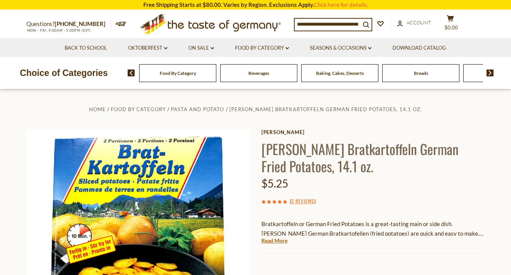
scroll to position [159, 0]
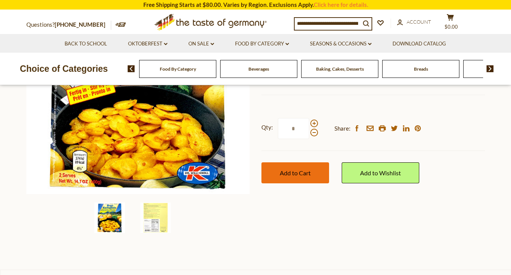
click at [292, 179] on button "Add to Cart" at bounding box center [296, 173] width 68 height 21
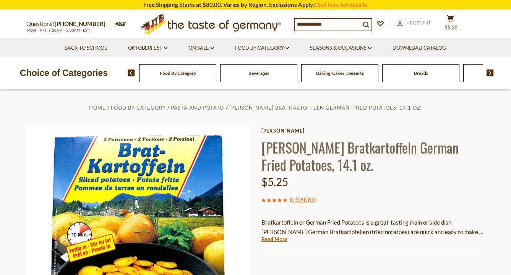
scroll to position [0, 0]
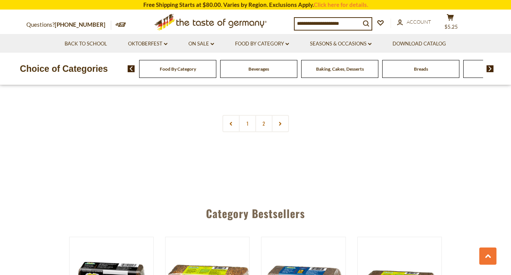
scroll to position [1925, 0]
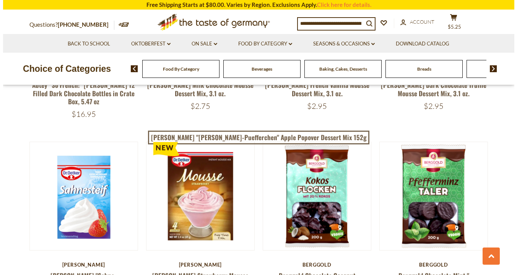
scroll to position [648, 0]
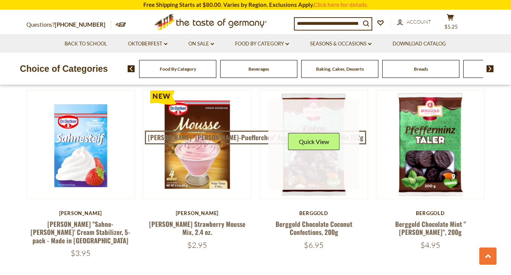
click at [304, 153] on div "Quick View" at bounding box center [314, 144] width 52 height 23
click at [314, 142] on button "Quick View" at bounding box center [314, 141] width 52 height 17
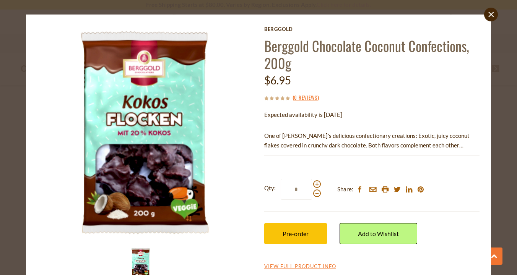
scroll to position [13, 0]
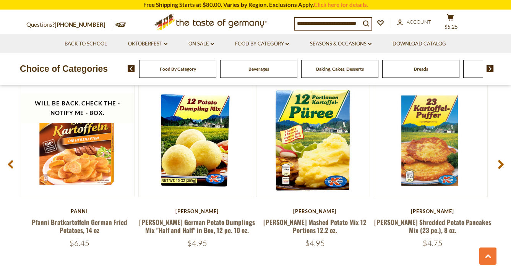
scroll to position [1004, 0]
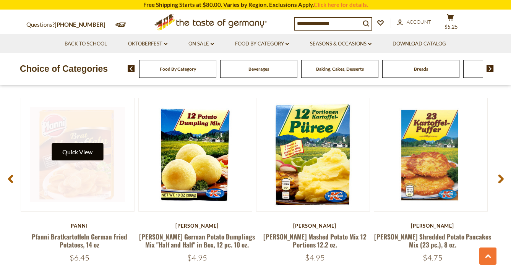
click at [87, 145] on button "Quick View" at bounding box center [78, 151] width 52 height 17
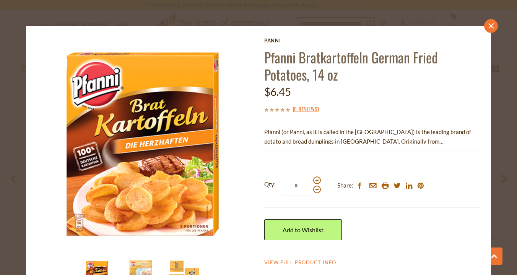
click at [488, 27] on icon "close" at bounding box center [491, 26] width 6 height 6
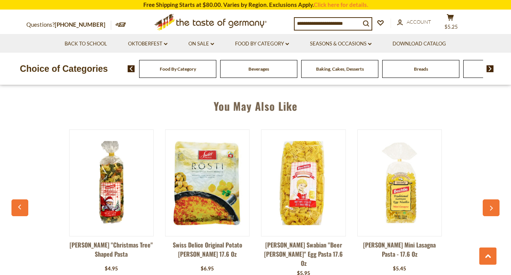
scroll to position [380, 0]
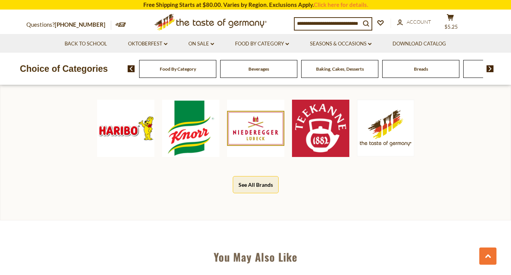
click at [375, 127] on img at bounding box center [385, 128] width 57 height 57
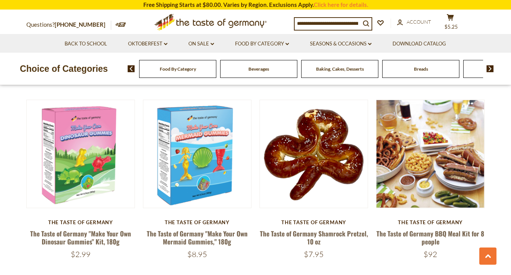
scroll to position [1639, 0]
